Goal: Feedback & Contribution: Leave review/rating

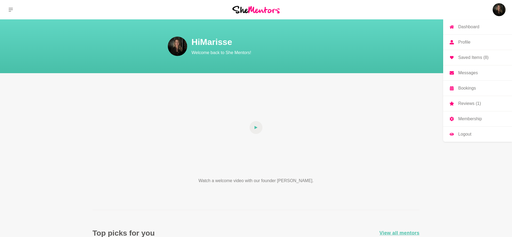
click at [465, 75] on p "Messages" at bounding box center [468, 73] width 20 height 4
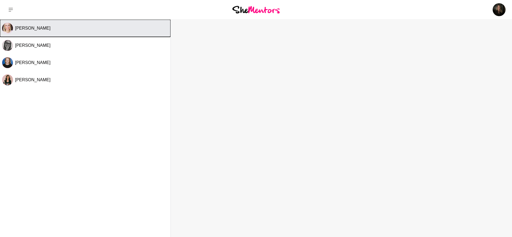
click at [11, 26] on img "Select Channel: Emily Burnham" at bounding box center [7, 28] width 11 height 11
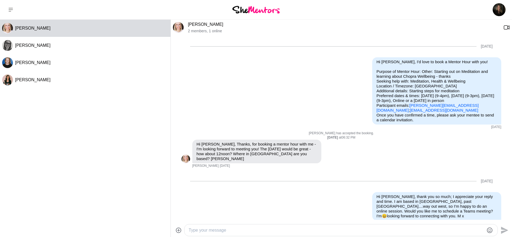
scroll to position [467, 0]
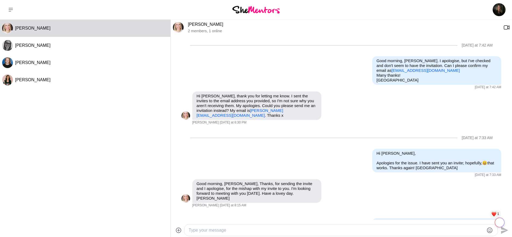
click at [182, 27] on img at bounding box center [178, 27] width 11 height 11
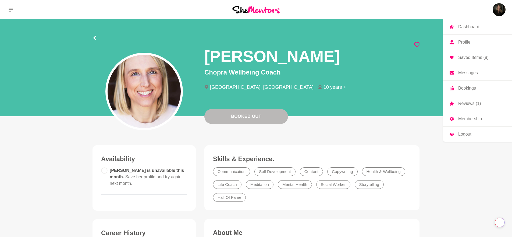
click at [501, 9] on img at bounding box center [499, 9] width 13 height 13
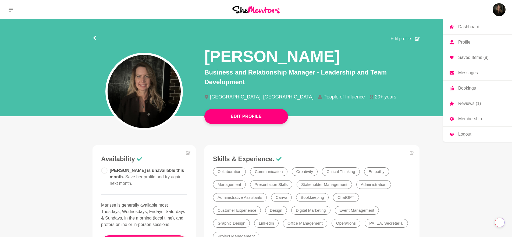
click at [465, 100] on link "Reviews (1)" at bounding box center [477, 103] width 69 height 15
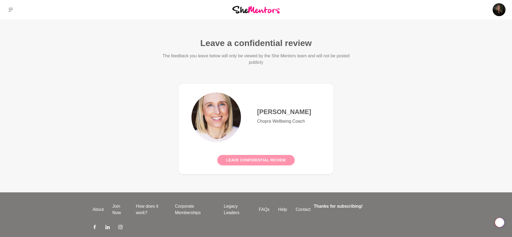
click at [266, 157] on button "Leave confidential review" at bounding box center [255, 160] width 77 height 10
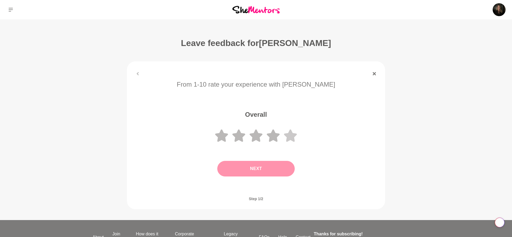
click at [292, 137] on icon at bounding box center [290, 135] width 13 height 12
click at [271, 168] on button "Next" at bounding box center [255, 169] width 77 height 16
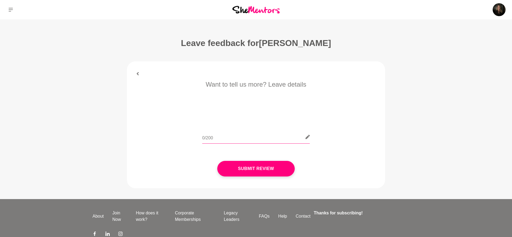
click at [261, 137] on input "text" at bounding box center [256, 136] width 108 height 13
paste input "A huge thank you to [PERSON_NAME], [PERSON_NAME] Wellbeing coach, for such a wo…"
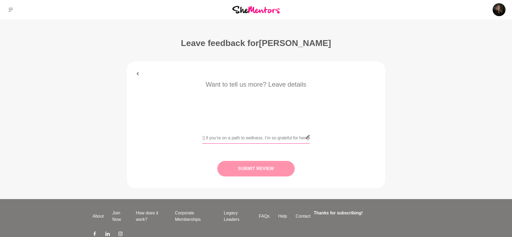
type input "A huge thank you to [PERSON_NAME], [PERSON_NAME] Wellbeing coach, for such a wo…"
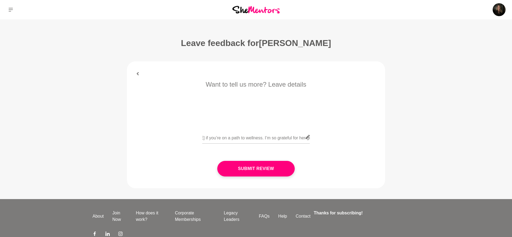
scroll to position [0, 0]
click at [268, 168] on button "Submit Review" at bounding box center [255, 169] width 77 height 16
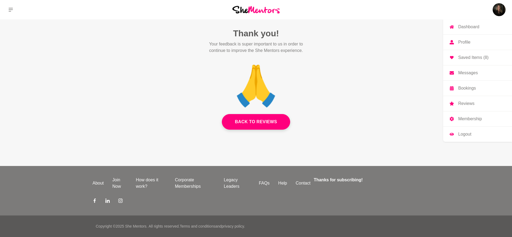
drag, startPoint x: 466, startPoint y: 72, endPoint x: 464, endPoint y: 77, distance: 5.5
click at [466, 72] on p "Messages" at bounding box center [468, 73] width 20 height 4
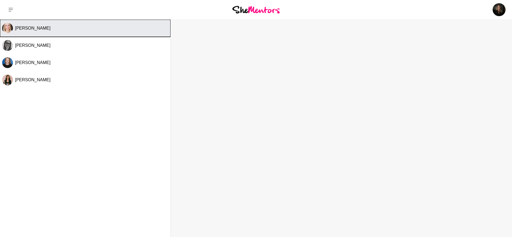
click at [91, 29] on div "[PERSON_NAME]" at bounding box center [91, 28] width 153 height 5
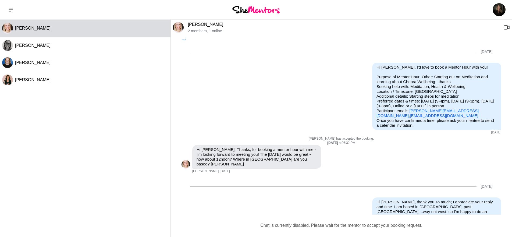
scroll to position [472, 0]
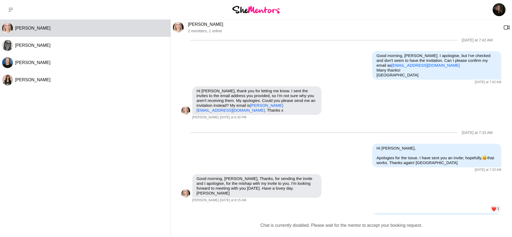
click at [321, 226] on div "Chat is currently disabled. Please wait for the mentor to accept your booking r…" at bounding box center [341, 225] width 333 height 6
click at [322, 224] on div "Chat is currently disabled. Please wait for the mentor to accept your booking r…" at bounding box center [341, 225] width 333 height 6
click at [265, 8] on img at bounding box center [255, 9] width 47 height 7
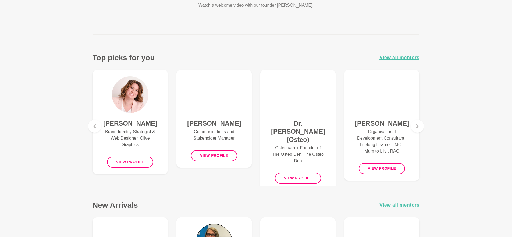
scroll to position [185, 0]
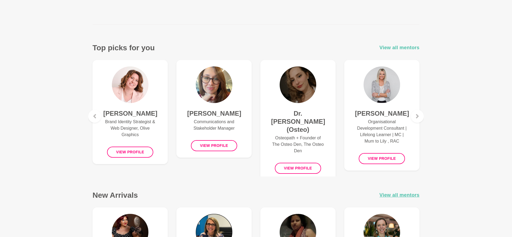
click at [391, 46] on span "View all mentors" at bounding box center [400, 48] width 40 height 8
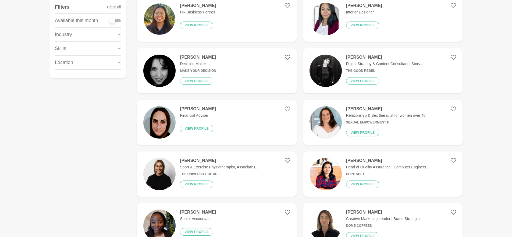
scroll to position [92, 0]
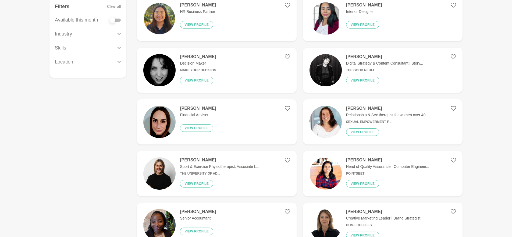
click at [369, 55] on h4 "[PERSON_NAME]" at bounding box center [384, 56] width 77 height 5
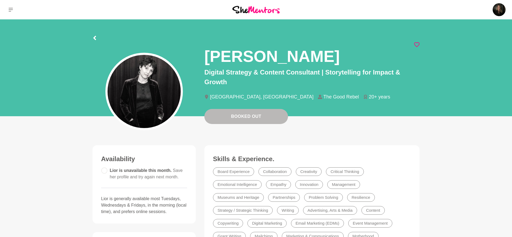
click at [417, 45] on icon at bounding box center [416, 44] width 5 height 5
click at [274, 12] on img at bounding box center [255, 9] width 47 height 7
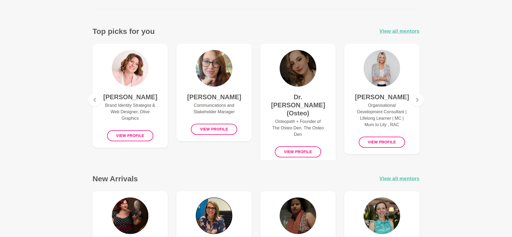
scroll to position [211, 0]
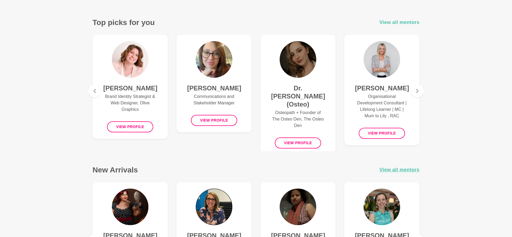
click at [388, 22] on span "View all mentors" at bounding box center [400, 23] width 40 height 8
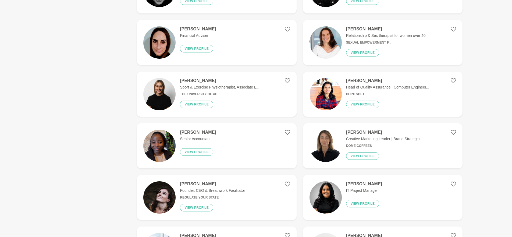
scroll to position [172, 0]
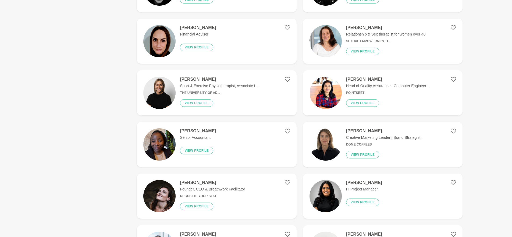
drag, startPoint x: 204, startPoint y: 128, endPoint x: 214, endPoint y: 121, distance: 12.8
click at [204, 128] on h4 "[PERSON_NAME]" at bounding box center [198, 130] width 36 height 5
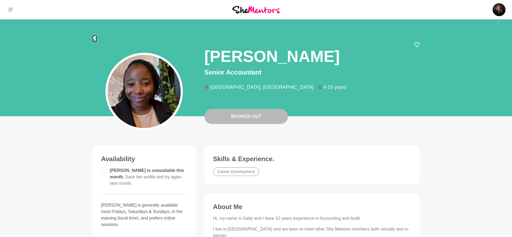
click at [94, 37] on icon at bounding box center [95, 38] width 4 height 4
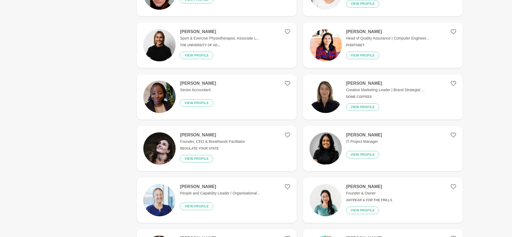
scroll to position [221, 0]
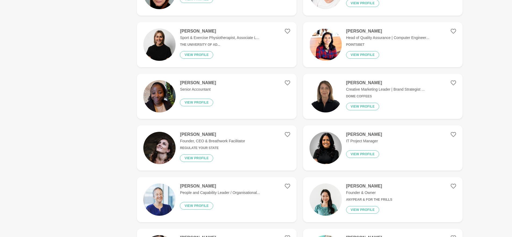
click at [362, 86] on div "[PERSON_NAME] Creative Marketing Leader | Brand Strategist ... Dome Coffees Vie…" at bounding box center [383, 96] width 83 height 32
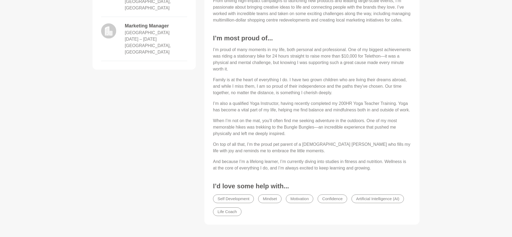
scroll to position [297, 0]
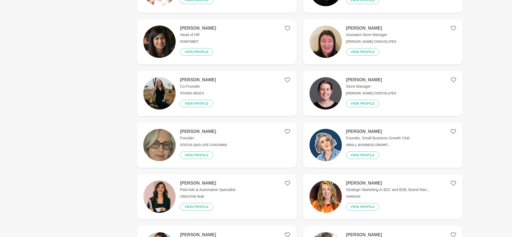
scroll to position [853, 0]
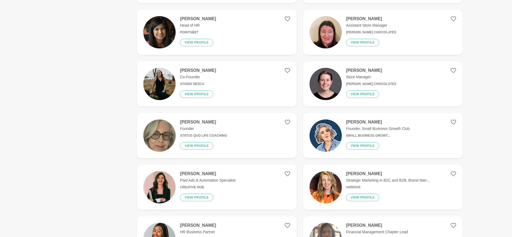
click at [193, 120] on h4 "[PERSON_NAME]" at bounding box center [203, 121] width 47 height 5
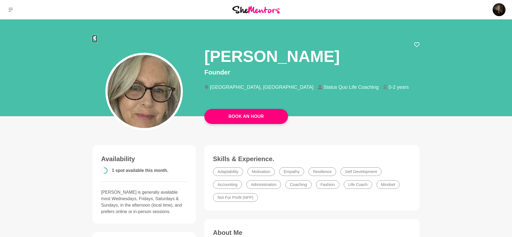
click at [96, 38] on icon at bounding box center [95, 38] width 4 height 4
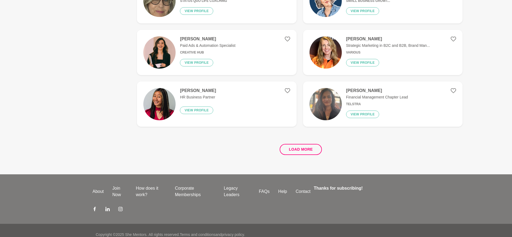
scroll to position [996, 0]
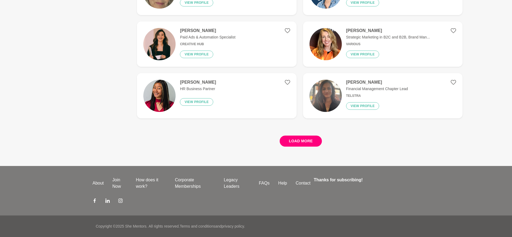
click at [292, 138] on button "Load more" at bounding box center [301, 141] width 42 height 11
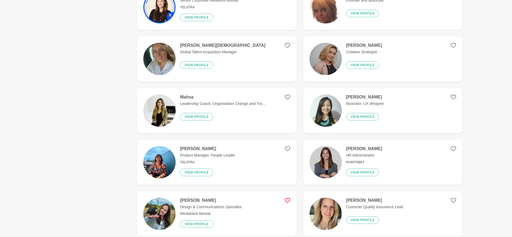
scroll to position [1190, 0]
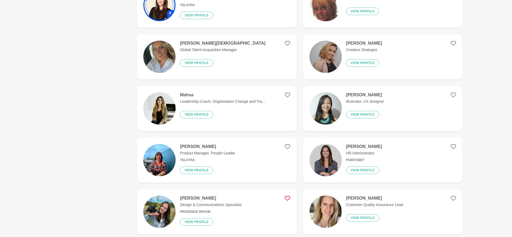
click at [356, 97] on h4 "[PERSON_NAME]" at bounding box center [365, 94] width 38 height 5
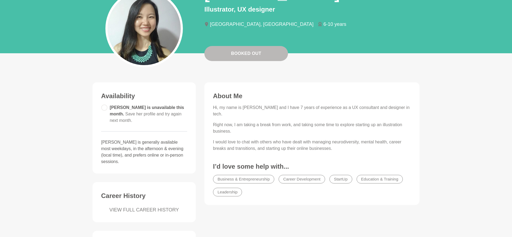
scroll to position [64, 0]
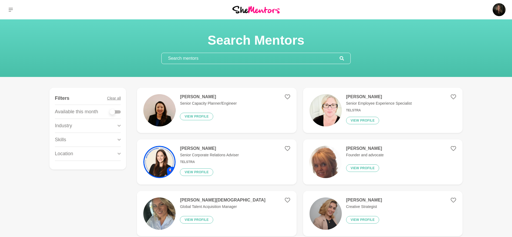
click at [112, 139] on div "Skills" at bounding box center [88, 140] width 66 height 14
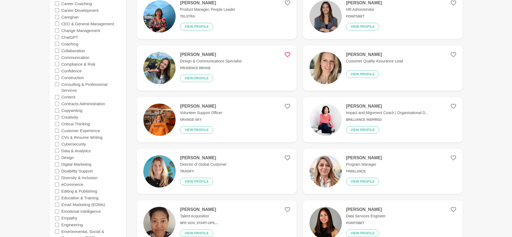
scroll to position [302, 0]
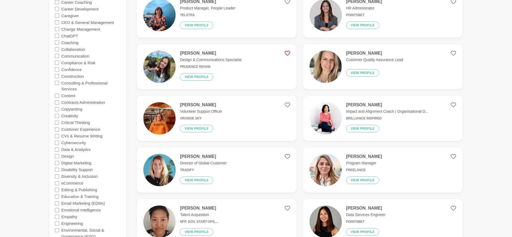
click at [58, 129] on icon at bounding box center [57, 129] width 4 height 4
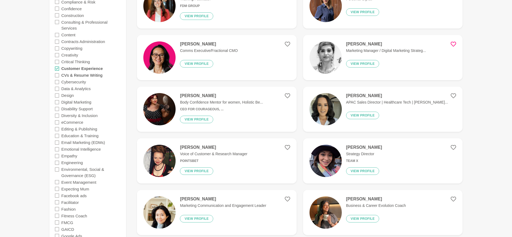
scroll to position [368, 0]
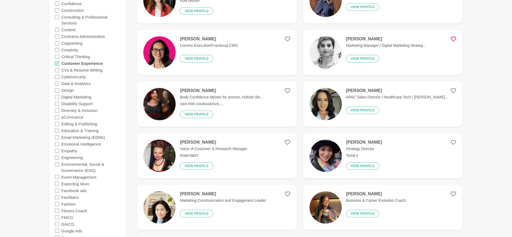
click at [58, 137] on icon at bounding box center [57, 137] width 4 height 4
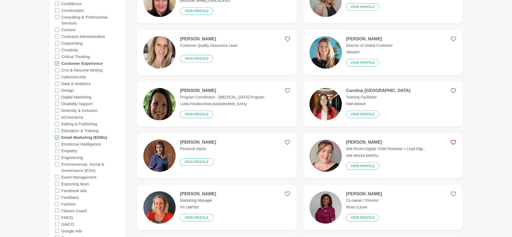
click at [58, 136] on icon at bounding box center [57, 137] width 4 height 4
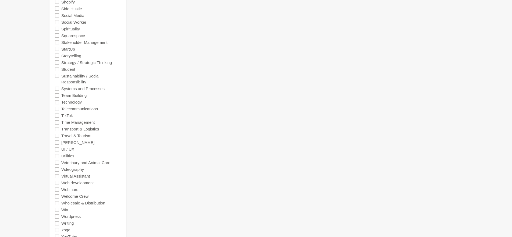
scroll to position [1156, 0]
click at [58, 148] on icon at bounding box center [57, 148] width 4 height 4
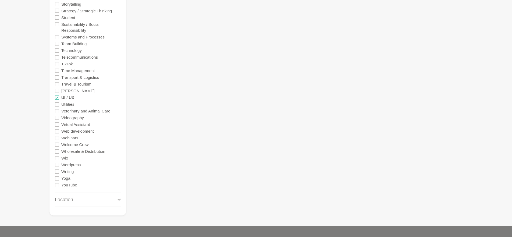
scroll to position [1267, 0]
